Goal: Complete application form

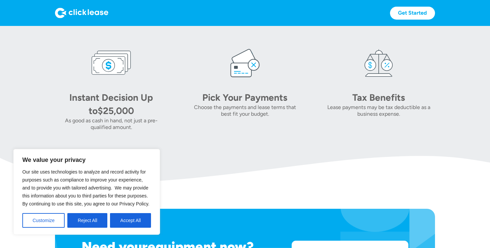
scroll to position [373, 0]
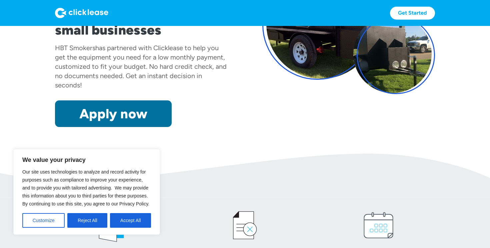
click at [103, 118] on link "Apply now" at bounding box center [113, 114] width 117 height 27
